Goal: Information Seeking & Learning: Find specific fact

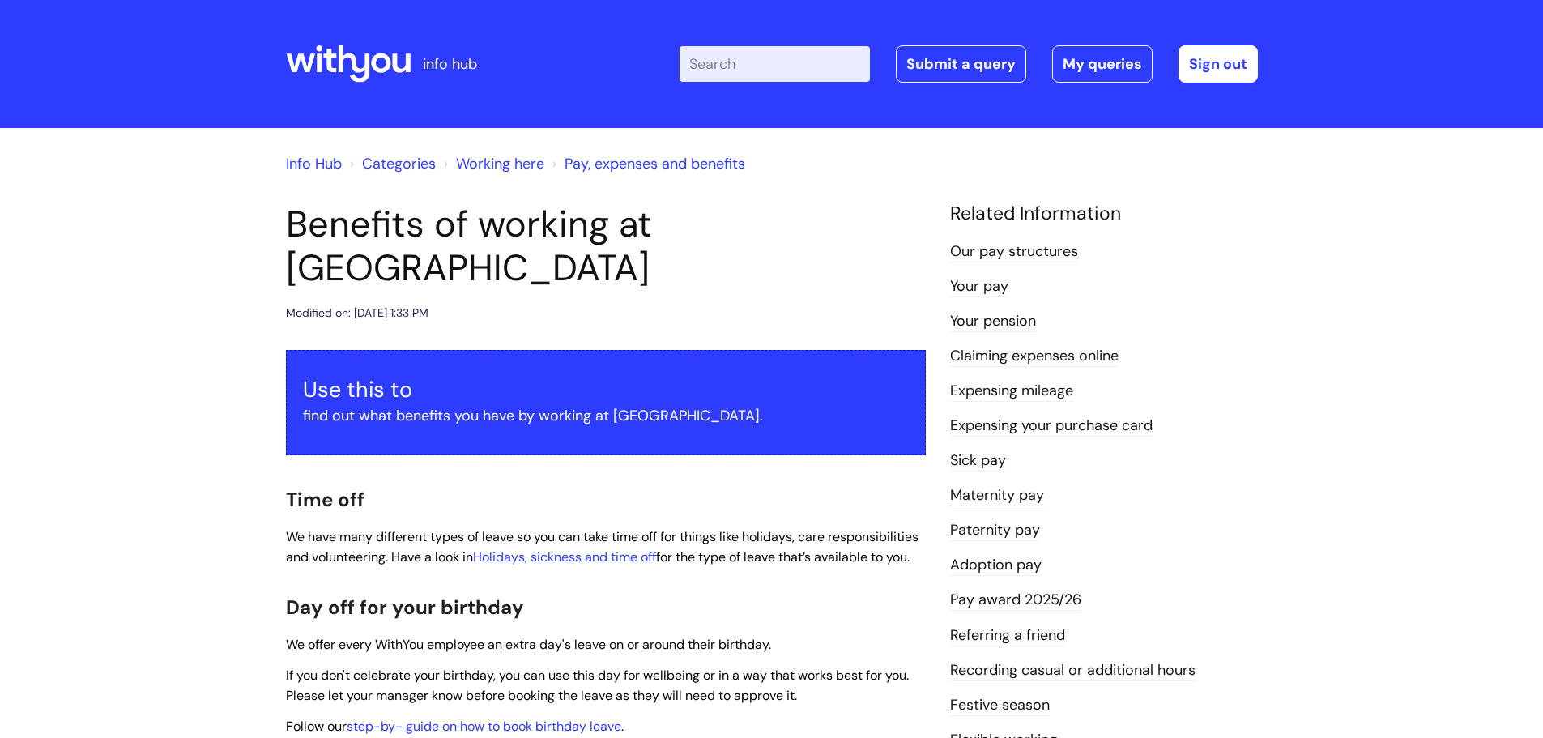
click at [972, 290] on link "Your pay" at bounding box center [979, 286] width 58 height 21
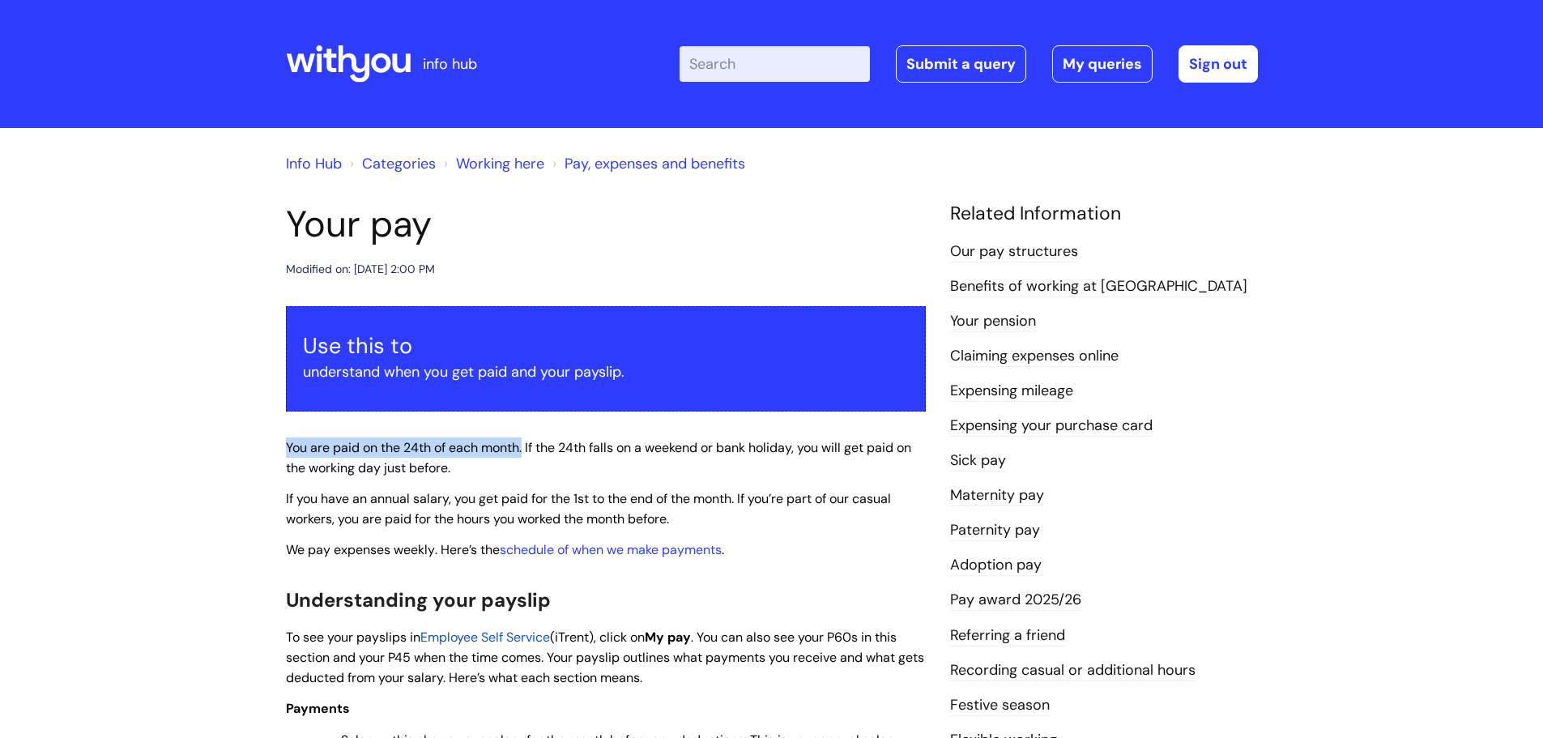
drag, startPoint x: 288, startPoint y: 446, endPoint x: 526, endPoint y: 448, distance: 238.9
click at [526, 448] on span "You are paid on the 24th of each month. If the 24th falls on a weekend or bank …" at bounding box center [598, 457] width 625 height 37
copy span "You are paid on the 24th of each month."
click at [333, 48] on icon at bounding box center [348, 64] width 125 height 39
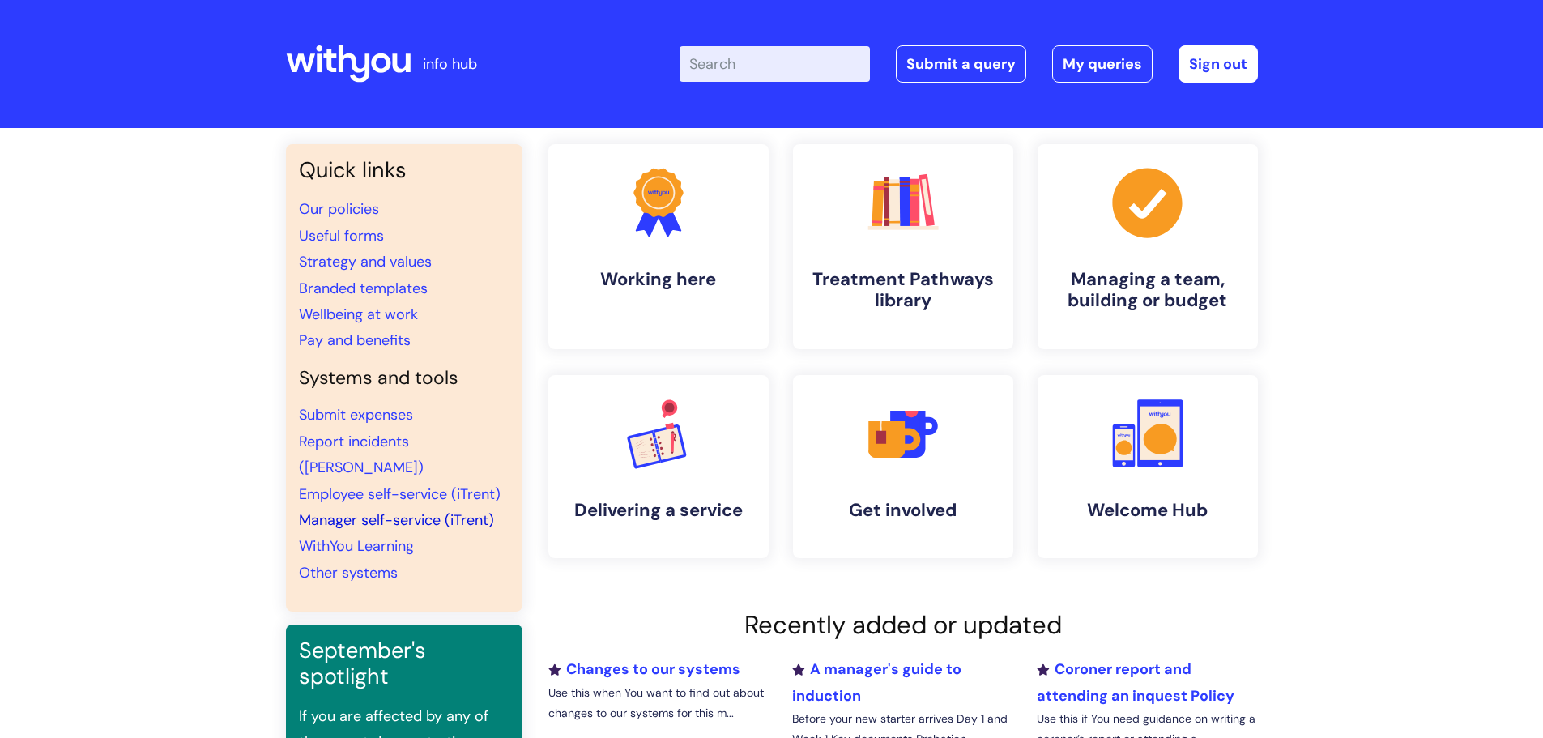
click at [344, 510] on link "Manager self-service (iTrent)" at bounding box center [396, 519] width 195 height 19
